Goal: Transaction & Acquisition: Purchase product/service

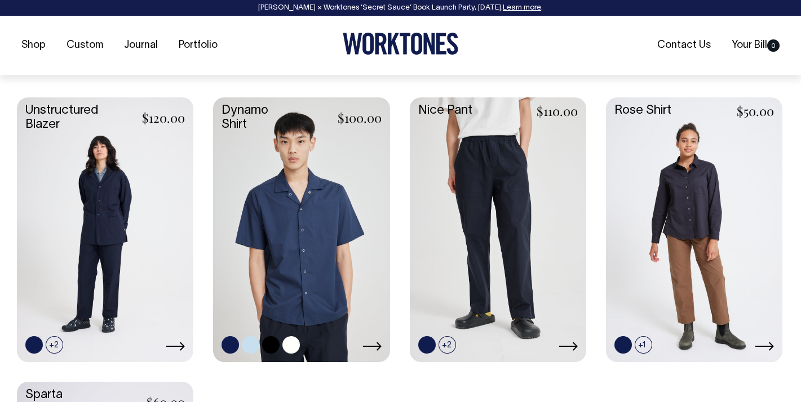
scroll to position [464, 0]
click at [251, 344] on link at bounding box center [250, 344] width 17 height 17
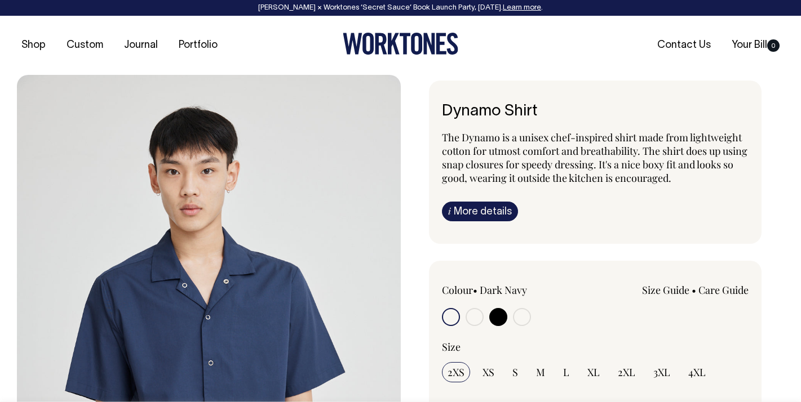
radio input "true"
select select "True Blue"
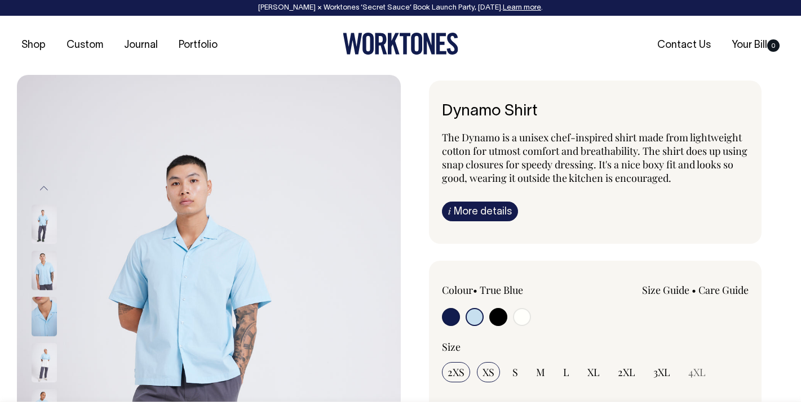
click at [490, 375] on span "XS" at bounding box center [488, 373] width 12 height 14
click at [490, 375] on input "XS" at bounding box center [488, 372] width 23 height 20
radio input "true"
select select "XS"
click at [473, 317] on input "radio" at bounding box center [474, 317] width 18 height 18
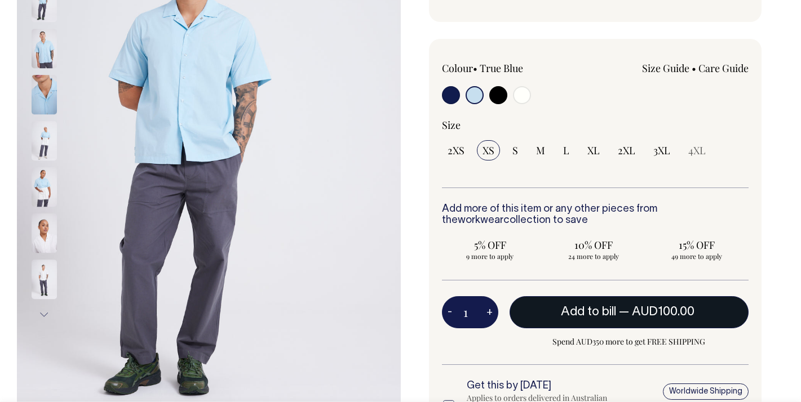
scroll to position [223, 0]
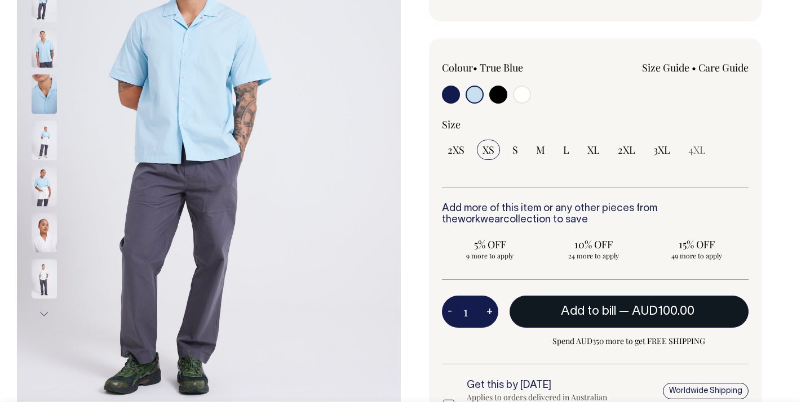
click at [620, 313] on span "— AUD100.00" at bounding box center [658, 311] width 78 height 11
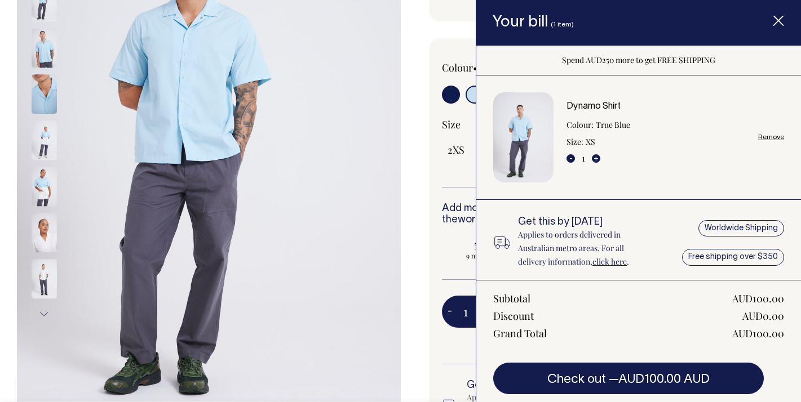
click at [780, 17] on icon "Item added to your cart" at bounding box center [778, 21] width 11 height 11
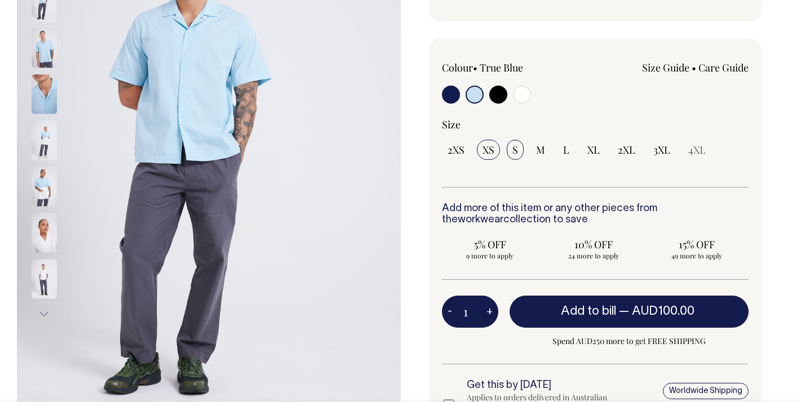
click at [514, 154] on span "S" at bounding box center [515, 150] width 6 height 14
click at [514, 154] on input "S" at bounding box center [515, 150] width 17 height 20
radio input "true"
select select "S"
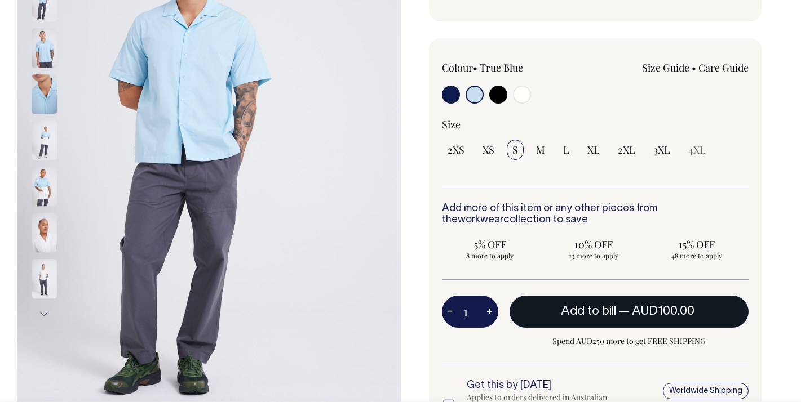
click at [646, 316] on span "AUD100.00" at bounding box center [663, 311] width 63 height 11
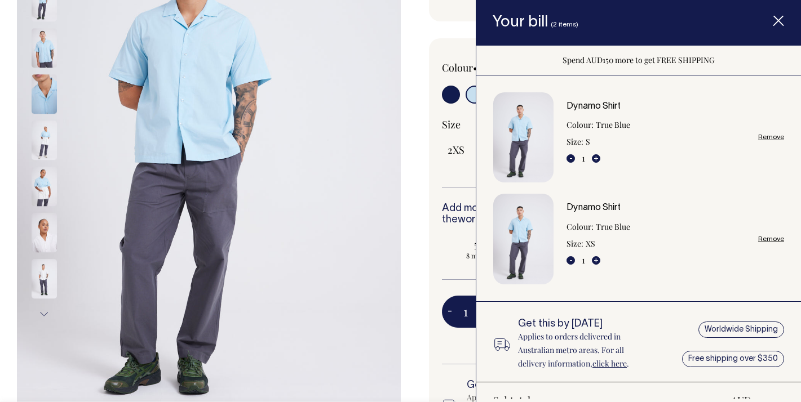
click at [776, 20] on icon "Item added to your cart" at bounding box center [778, 21] width 11 height 11
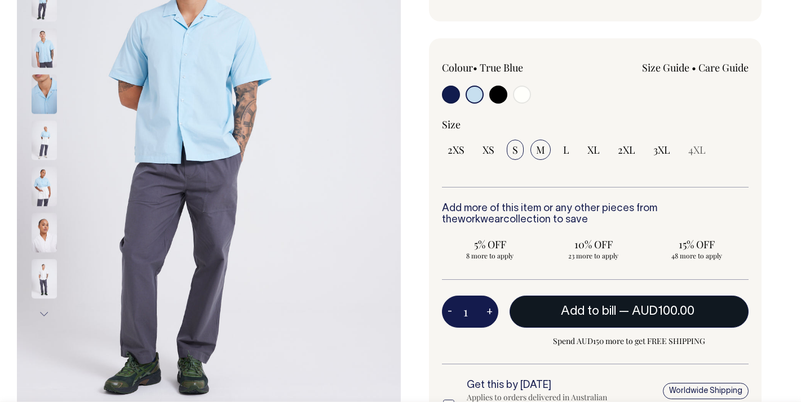
click at [542, 150] on span "M" at bounding box center [540, 150] width 9 height 14
click at [542, 150] on input "M" at bounding box center [540, 150] width 20 height 20
radio input "true"
select select "M"
click at [631, 310] on span "— AUD100.00" at bounding box center [658, 311] width 78 height 11
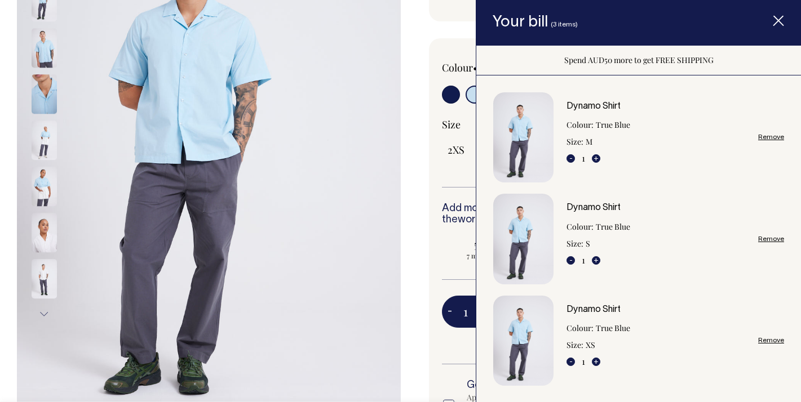
click at [779, 16] on icon "Item added to your cart" at bounding box center [778, 21] width 11 height 11
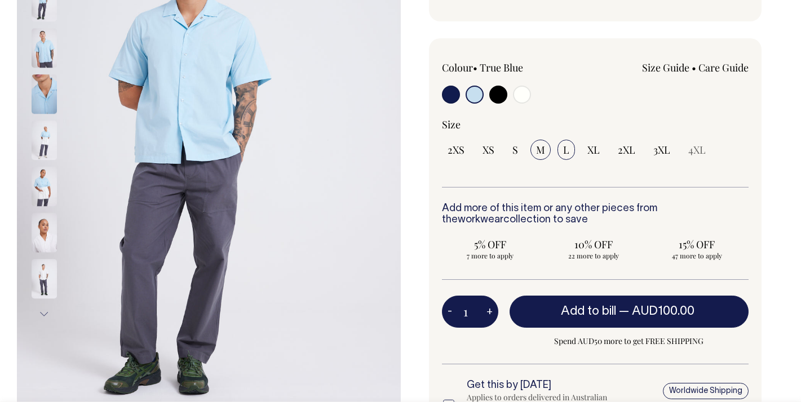
click at [565, 150] on span "L" at bounding box center [566, 150] width 6 height 14
click at [565, 150] on input "L" at bounding box center [565, 150] width 17 height 20
radio input "true"
select select "L"
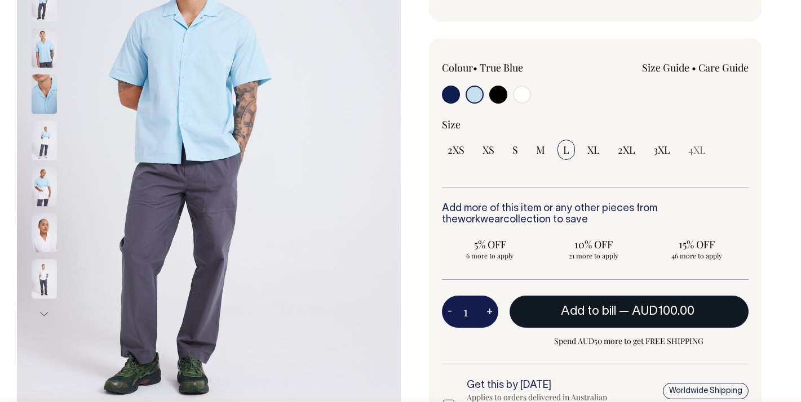
click at [625, 310] on span "— AUD100.00" at bounding box center [658, 311] width 78 height 11
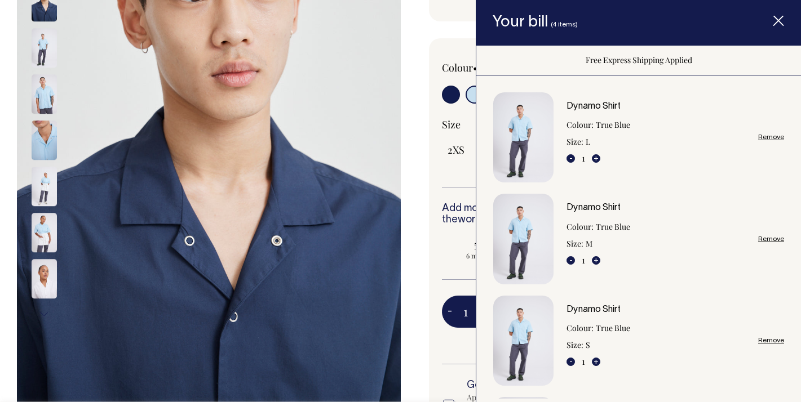
click at [42, 83] on img at bounding box center [44, 93] width 25 height 39
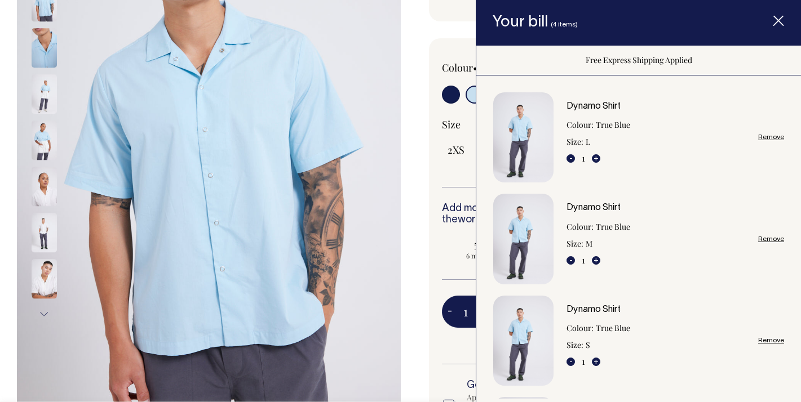
click at [39, 147] on img at bounding box center [44, 140] width 25 height 39
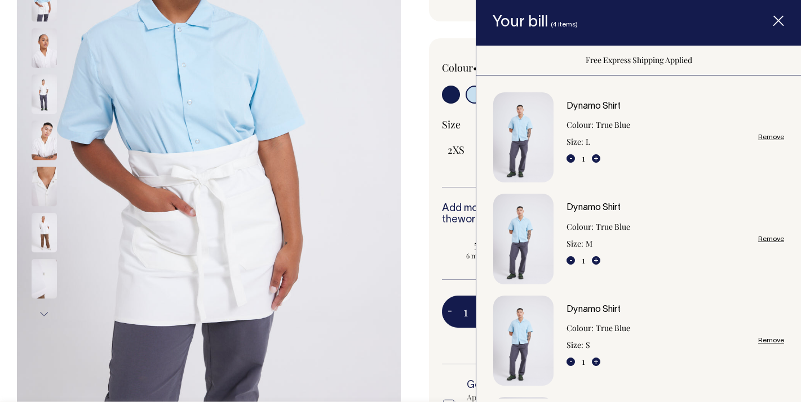
click at [46, 233] on img at bounding box center [44, 232] width 25 height 39
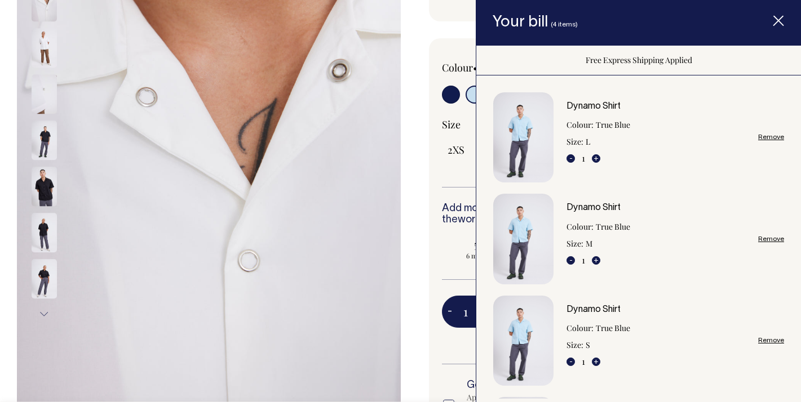
click at [41, 37] on img at bounding box center [44, 47] width 25 height 39
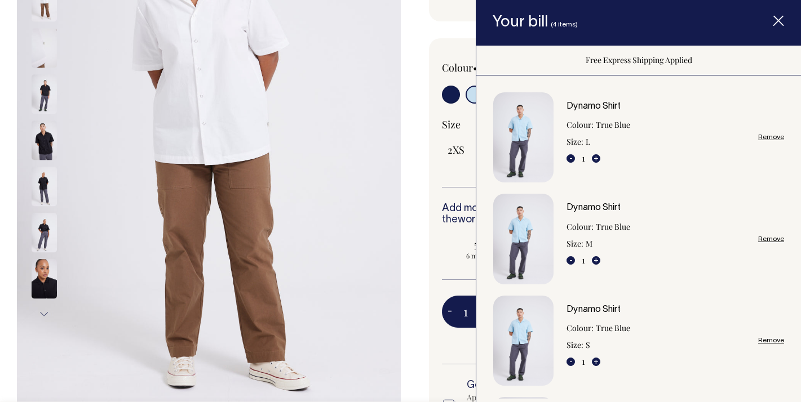
click at [780, 19] on line "Item added to your cart" at bounding box center [778, 20] width 9 height 9
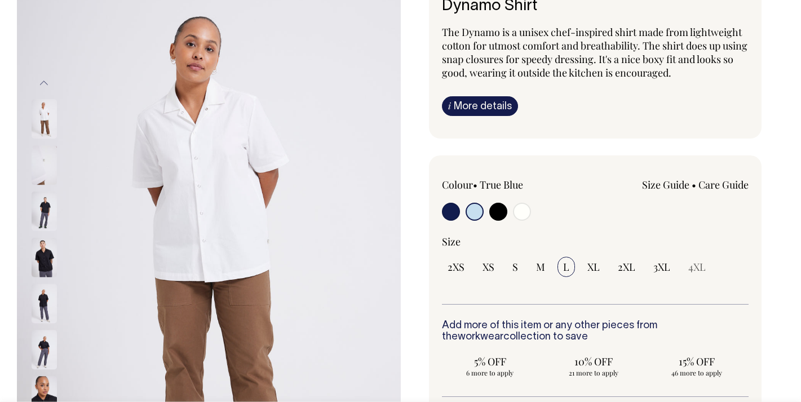
scroll to position [105, 0]
click at [43, 83] on button "Previous" at bounding box center [44, 82] width 17 height 25
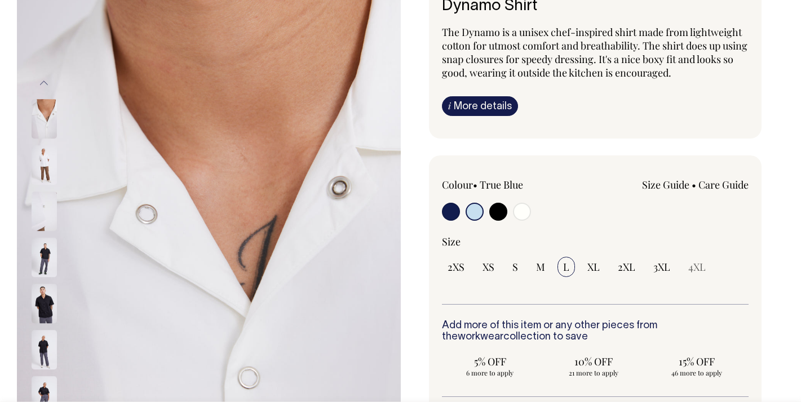
click at [43, 83] on button "Previous" at bounding box center [44, 82] width 17 height 25
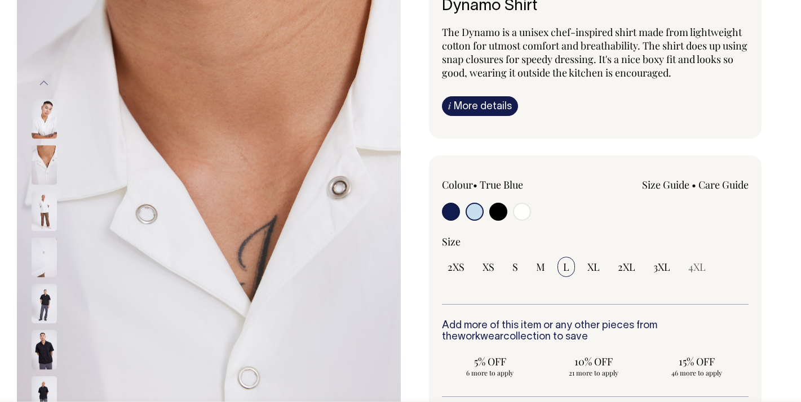
click at [43, 83] on button "Previous" at bounding box center [44, 82] width 17 height 25
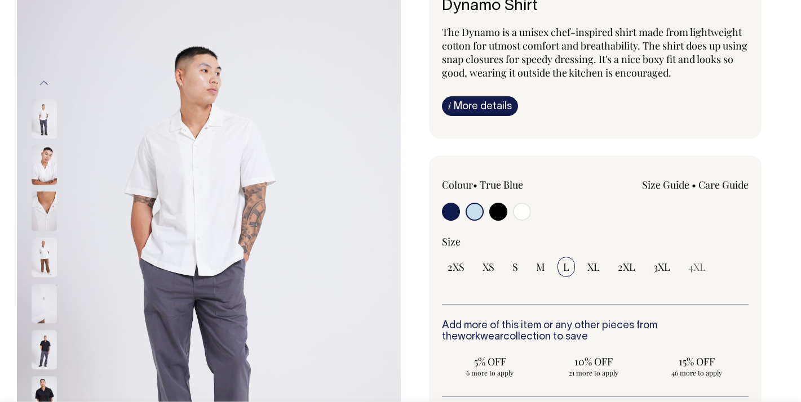
click at [43, 83] on button "Previous" at bounding box center [44, 82] width 17 height 25
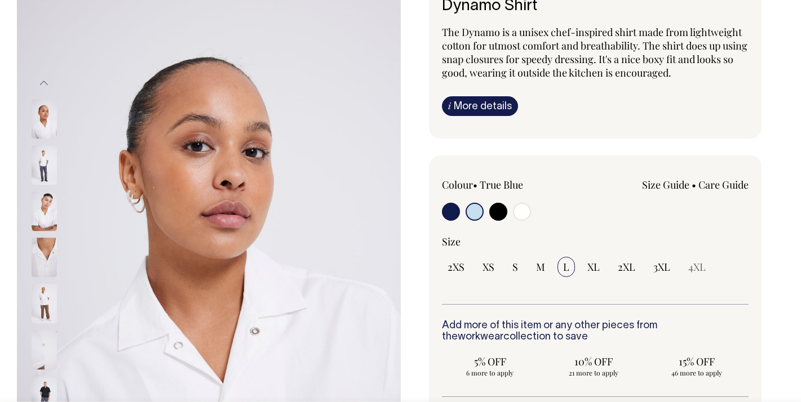
click at [43, 83] on button "Previous" at bounding box center [44, 82] width 17 height 25
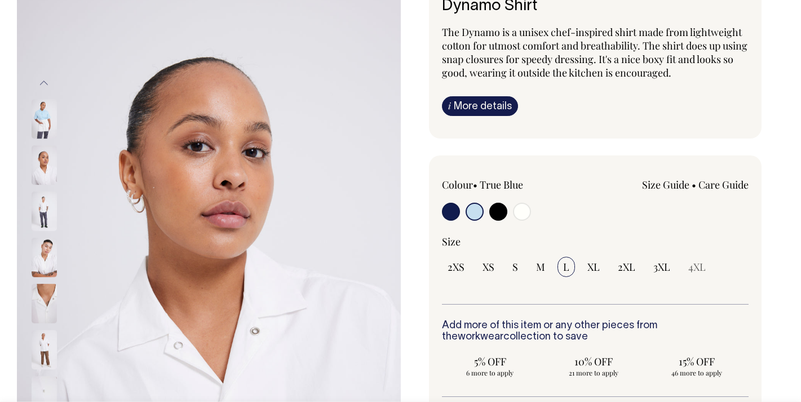
click at [43, 83] on button "Previous" at bounding box center [44, 82] width 17 height 25
